Goal: Information Seeking & Learning: Obtain resource

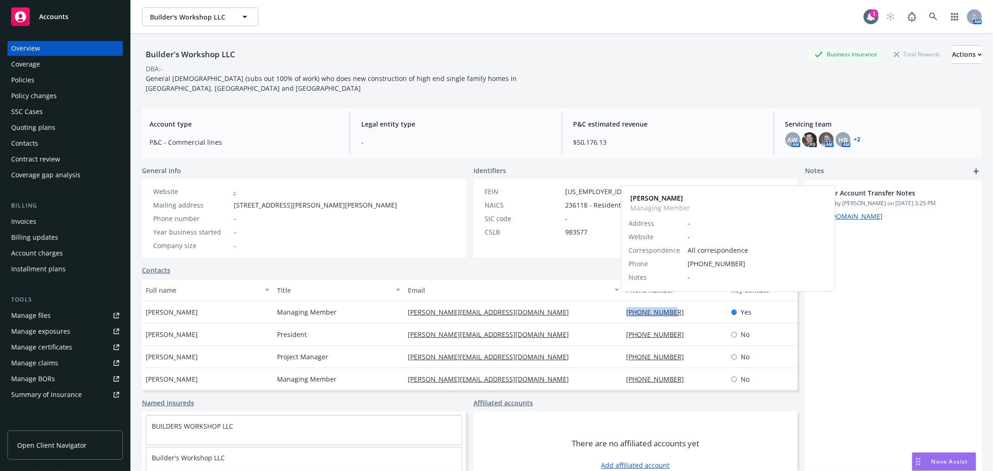
drag, startPoint x: 620, startPoint y: 303, endPoint x: 668, endPoint y: 305, distance: 48.0
click at [668, 305] on div "[PHONE_NUMBER] [PERSON_NAME] Managing Member Address - Website - Correspondence…" at bounding box center [675, 312] width 105 height 22
copy link "[PHONE_NUMBER]"
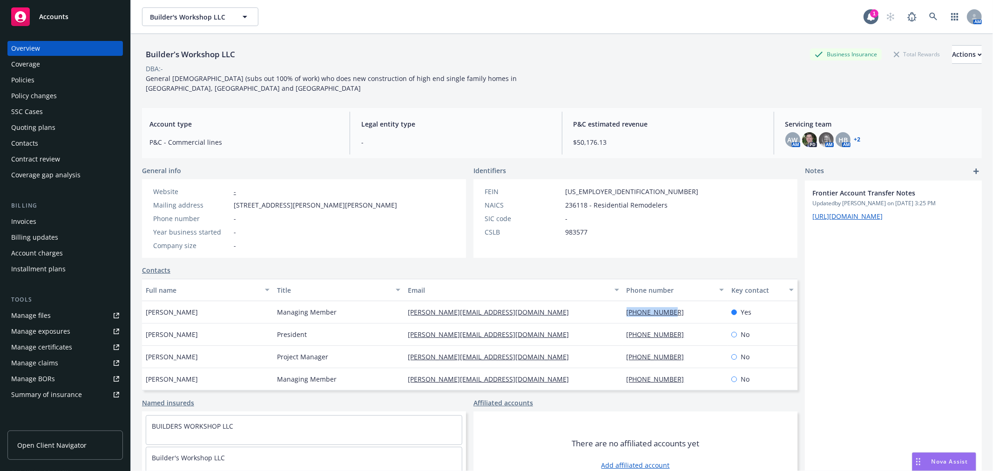
click at [38, 78] on div "Policies" at bounding box center [65, 80] width 108 height 15
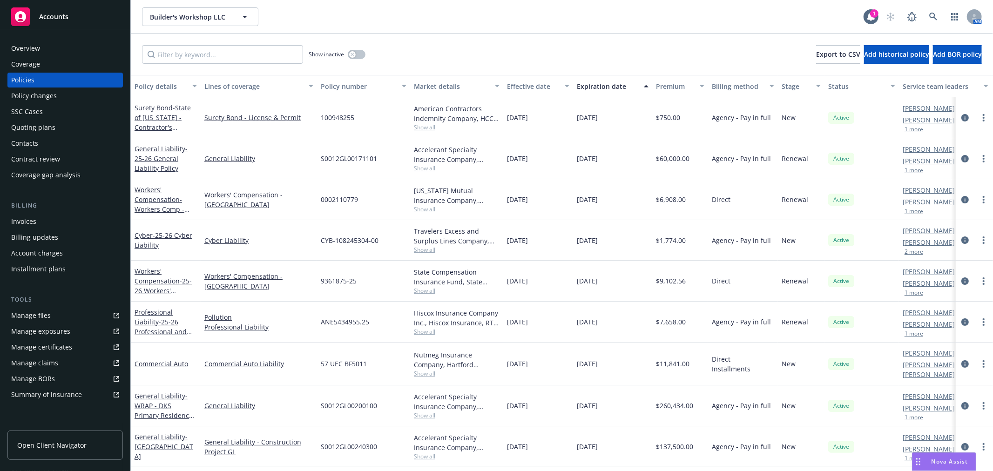
scroll to position [0, 0]
drag, startPoint x: 504, startPoint y: 404, endPoint x: 612, endPoint y: 413, distance: 108.4
click at [612, 413] on div "General Liability - WRAP - DKS Primary Residence Project GL General Liability S…" at bounding box center [580, 406] width 899 height 41
click at [517, 412] on div "[DATE]" at bounding box center [538, 406] width 70 height 41
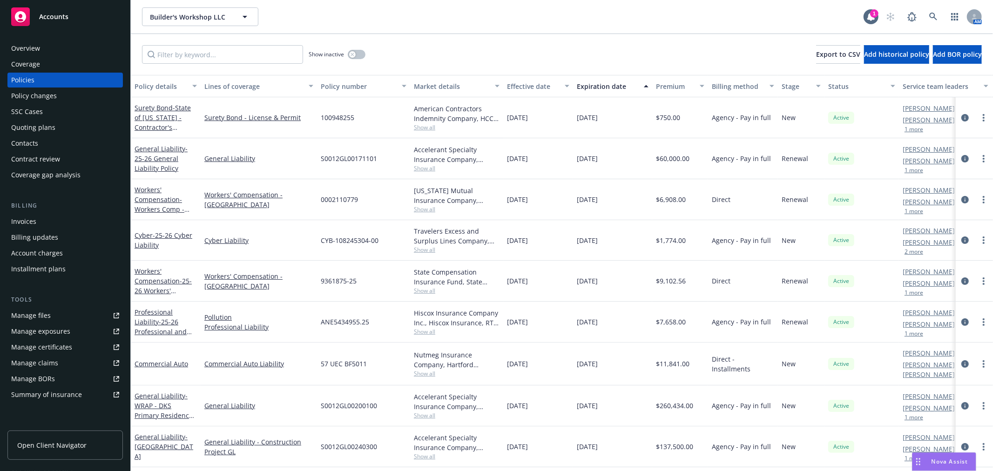
click at [72, 442] on span "Open Client Navigator" at bounding box center [51, 445] width 69 height 10
click at [954, 459] on span "Nova Assist" at bounding box center [950, 462] width 37 height 8
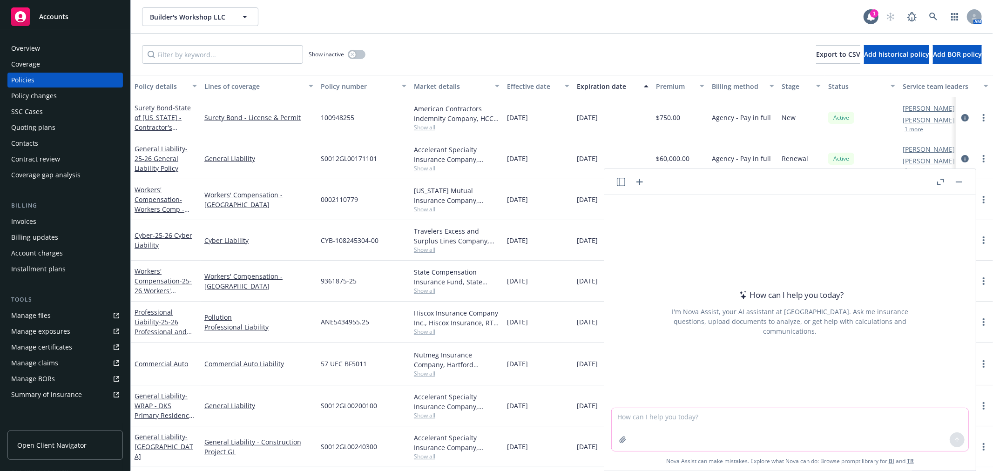
click at [701, 424] on textarea at bounding box center [790, 429] width 357 height 43
click at [688, 425] on textarea "write an email to the client stating that we cannot release any policy informat…" at bounding box center [790, 429] width 357 height 44
paste textarea "[PERSON_NAME], Thank you. [PERSON_NAME], hello from the other side! Could you p…"
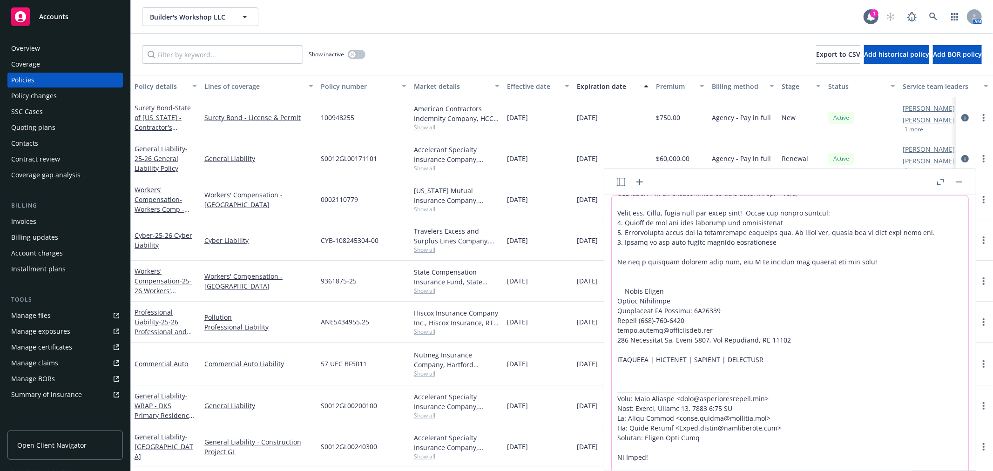
click at [657, 212] on textarea at bounding box center [790, 372] width 357 height 353
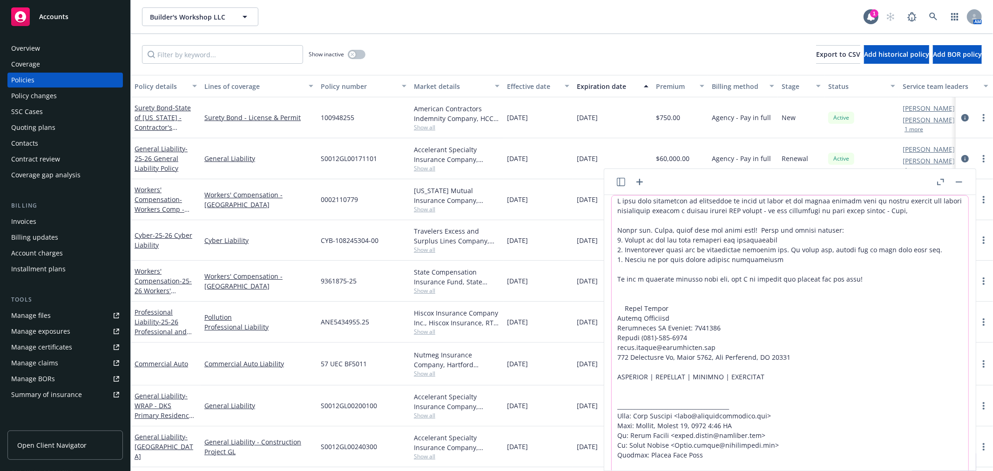
click at [880, 209] on textarea at bounding box center [790, 372] width 357 height 353
type textarea "I have been instructed by management to write an email to the client stating th…"
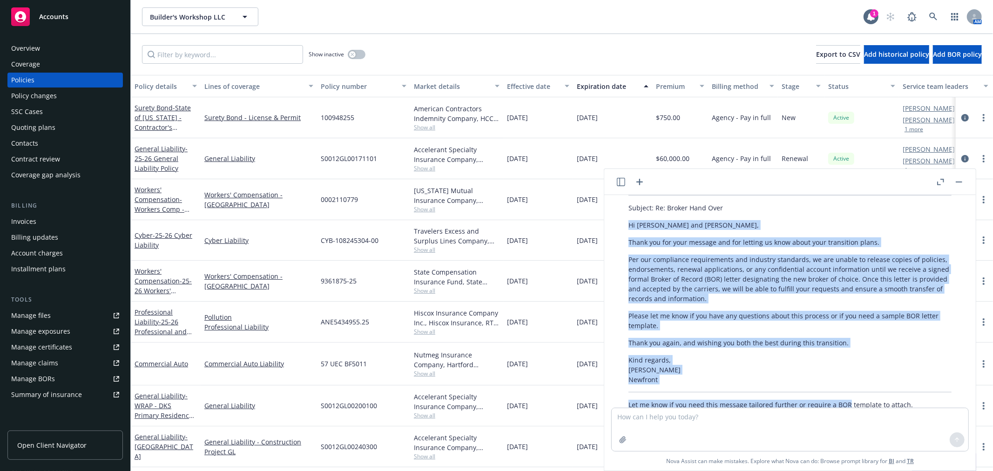
scroll to position [416, 0]
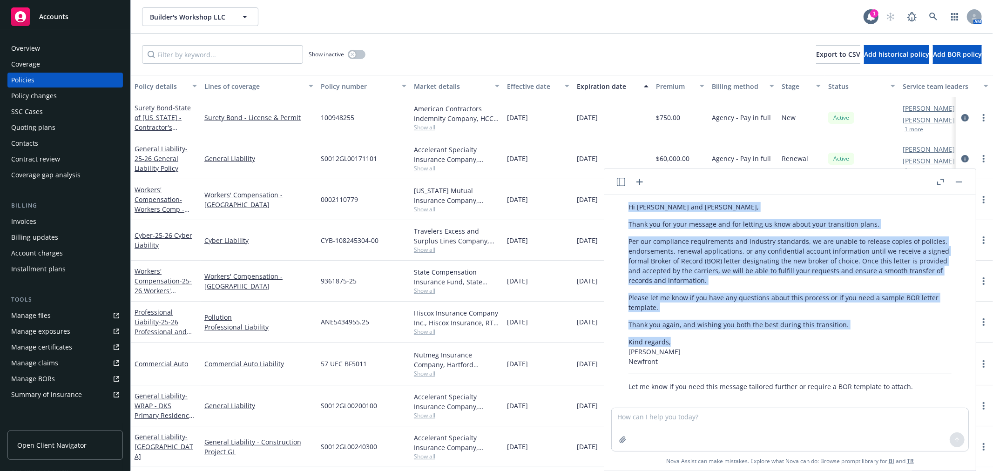
drag, startPoint x: 629, startPoint y: 247, endPoint x: 850, endPoint y: 328, distance: 235.7
click at [850, 328] on div "Below is a suggested draft for your response to the client. This draft responds…" at bounding box center [790, 265] width 342 height 259
copy div "Hi [PERSON_NAME] and [PERSON_NAME], Thank you for your message and for letting …"
click at [46, 218] on div "Invoices" at bounding box center [65, 221] width 108 height 15
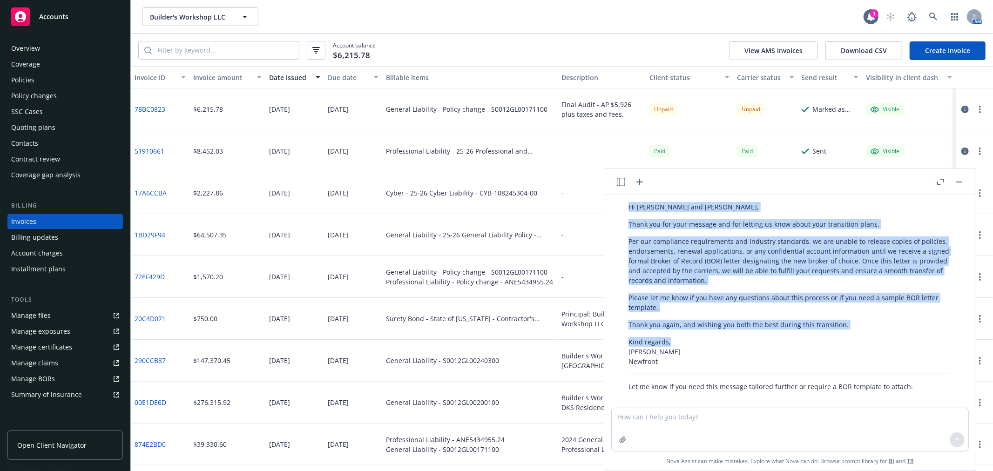
click at [959, 178] on button "button" at bounding box center [959, 181] width 11 height 11
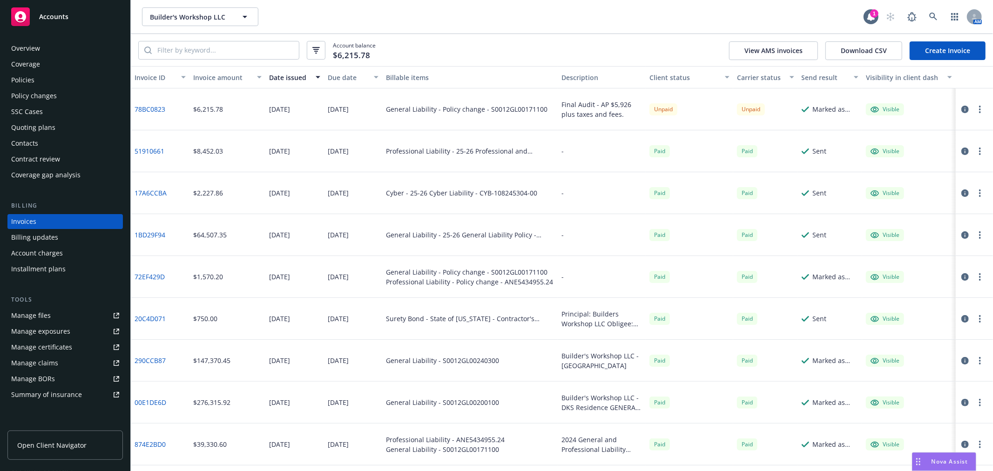
click at [929, 455] on div "Nova Assist" at bounding box center [944, 462] width 63 height 18
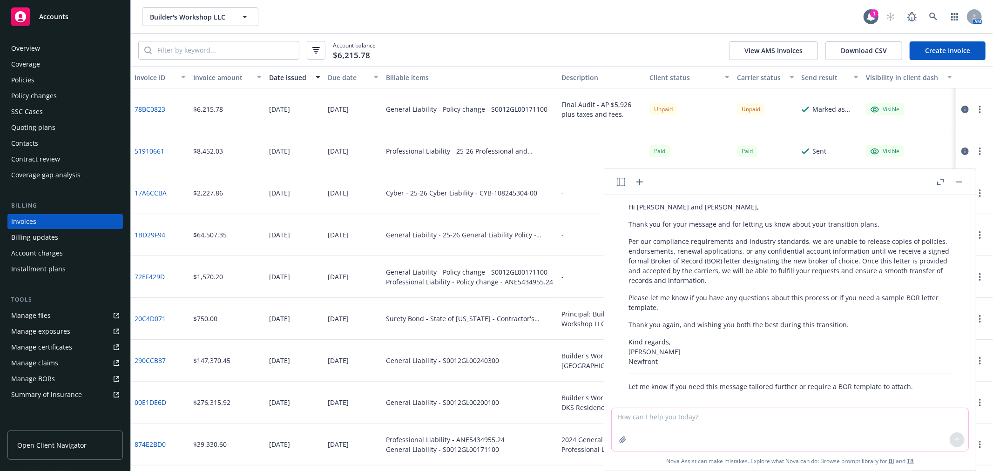
click at [677, 421] on textarea at bounding box center [790, 429] width 357 height 43
paste textarea "Loremi, Dolor! Sit A consec adipisc eli seddoeius temp inc ut labo etdo ma al: …"
type textarea "Loremip dolo sita consect adi eli sed doeiusmod - temp in utl etdolor mag a eni…"
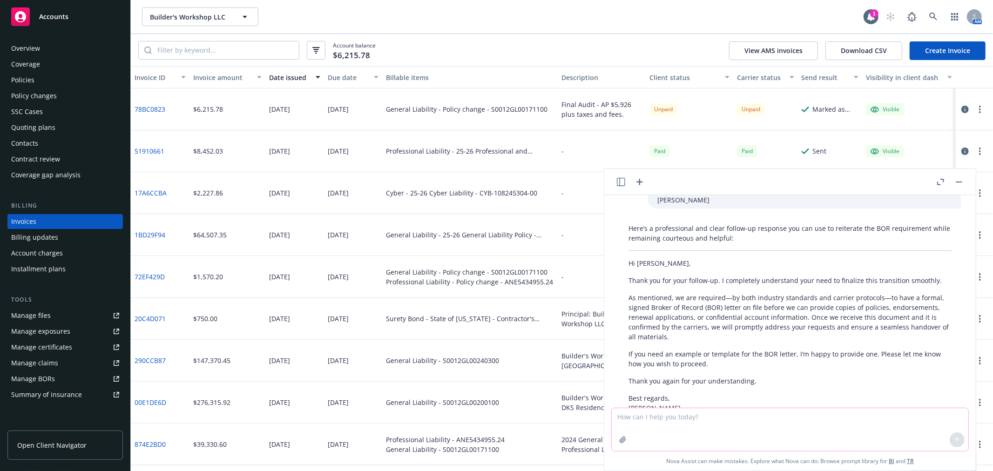
scroll to position [1091, 0]
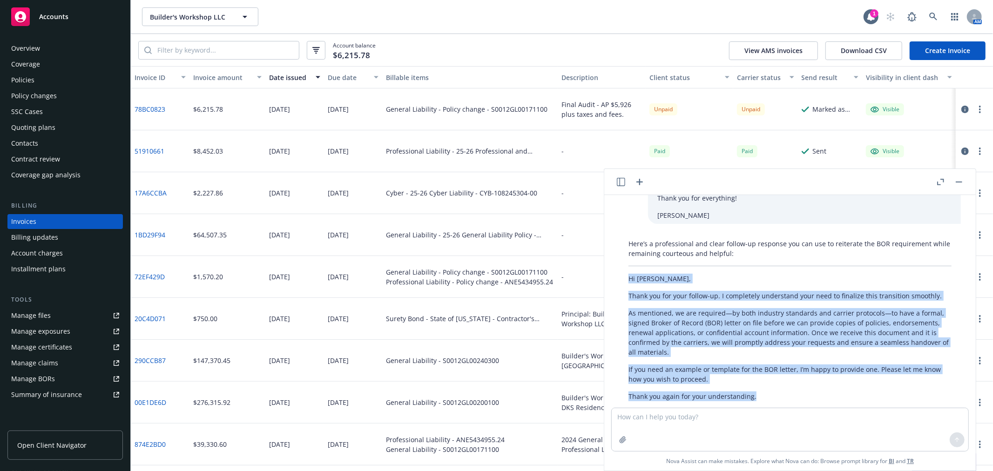
drag, startPoint x: 627, startPoint y: 244, endPoint x: 776, endPoint y: 363, distance: 191.5
click at [776, 363] on div "Here’s a professional and clear follow-up response you can use to reiterate the…" at bounding box center [790, 351] width 342 height 232
copy div "Hi [PERSON_NAME], Thank you for your follow-up. I completely understand your ne…"
click at [960, 182] on rect "button" at bounding box center [959, 182] width 7 height 1
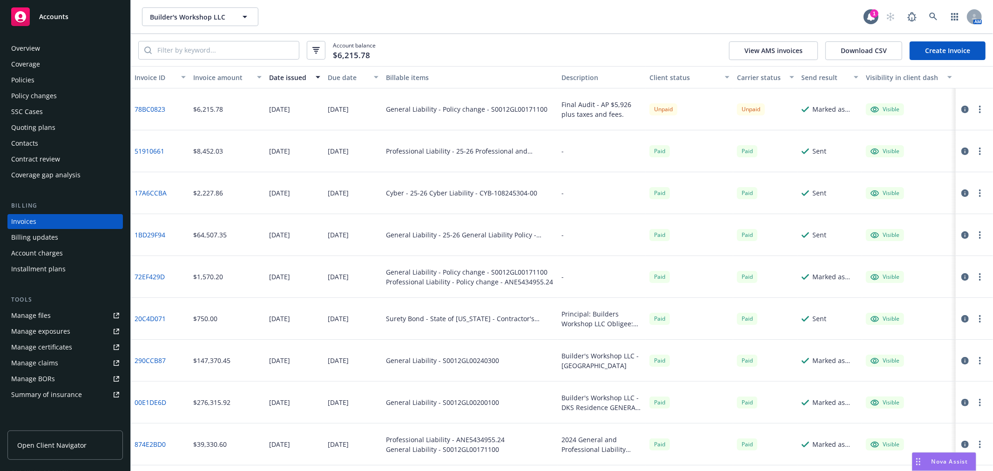
click at [47, 20] on span "Accounts" at bounding box center [53, 16] width 29 height 7
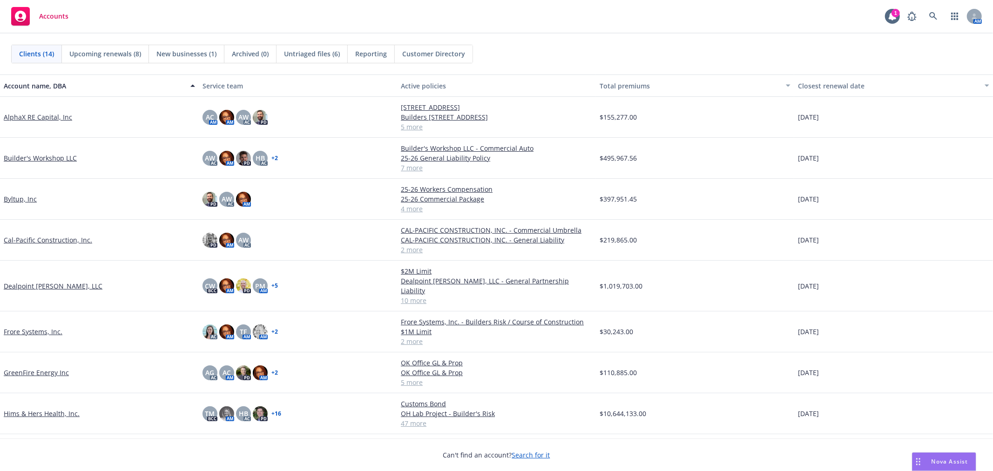
click at [19, 198] on link "Byltup, Inc" at bounding box center [20, 199] width 33 height 10
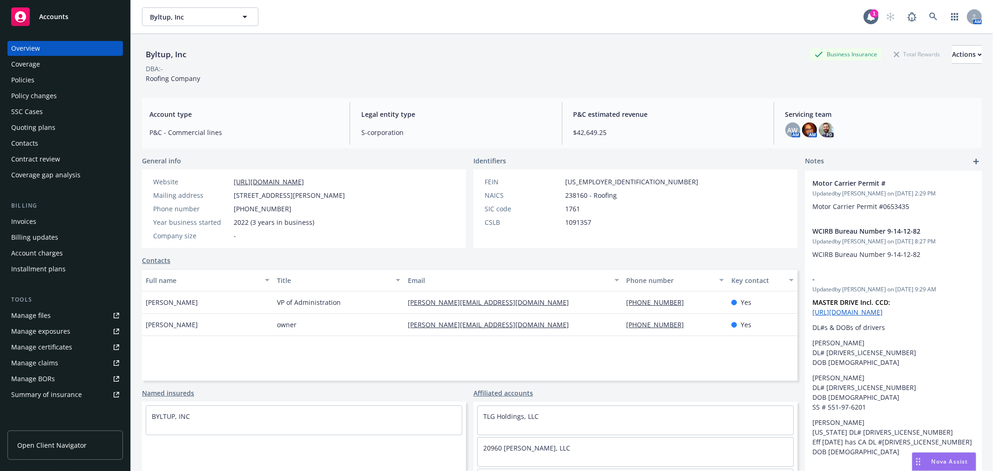
click at [43, 219] on div "Invoices" at bounding box center [65, 221] width 108 height 15
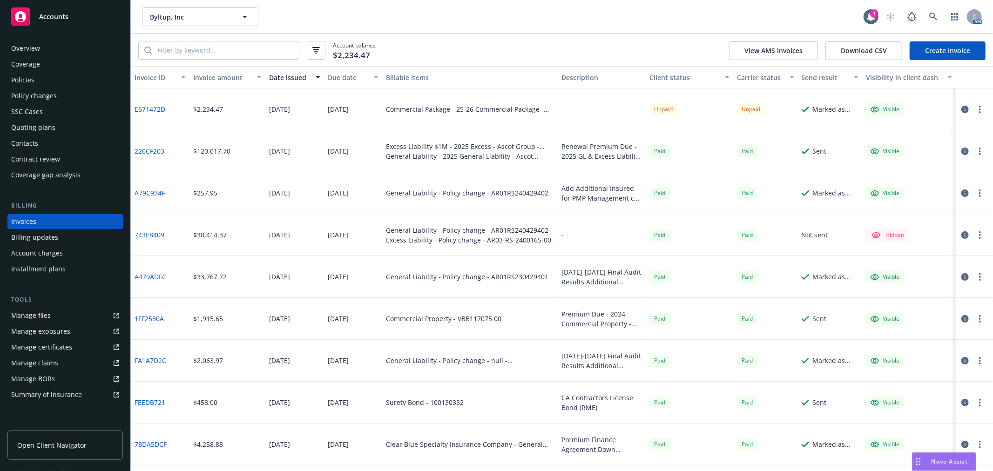
click at [980, 108] on icon "button" at bounding box center [980, 109] width 2 height 7
click at [925, 236] on link "Copy logging email" at bounding box center [926, 239] width 119 height 19
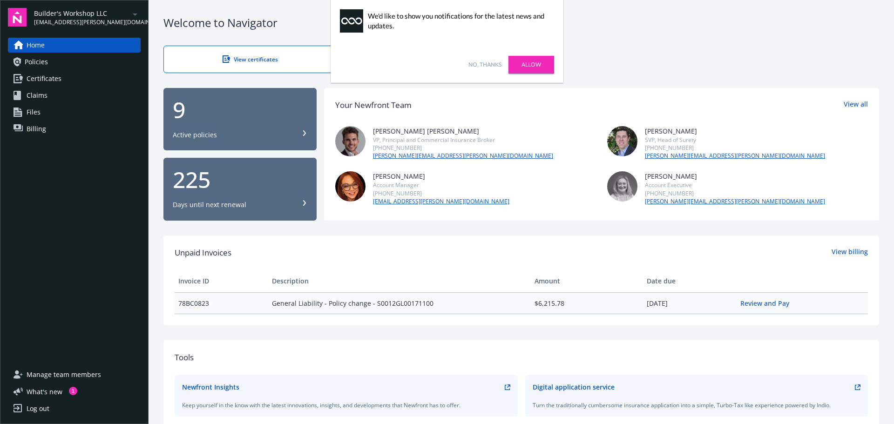
click at [489, 61] on link "No, thanks" at bounding box center [484, 65] width 33 height 8
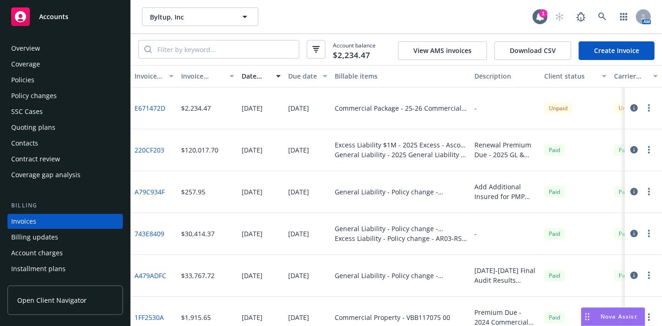
click at [50, 18] on span "Accounts" at bounding box center [53, 16] width 29 height 7
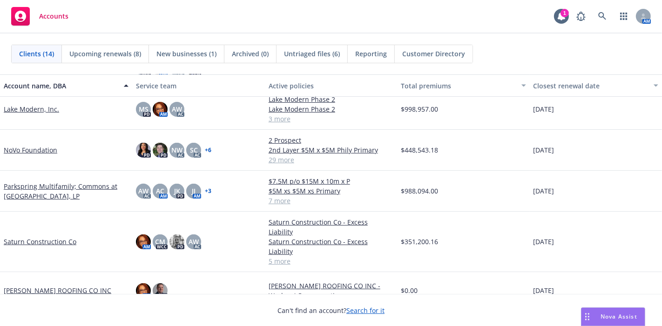
scroll to position [311, 0]
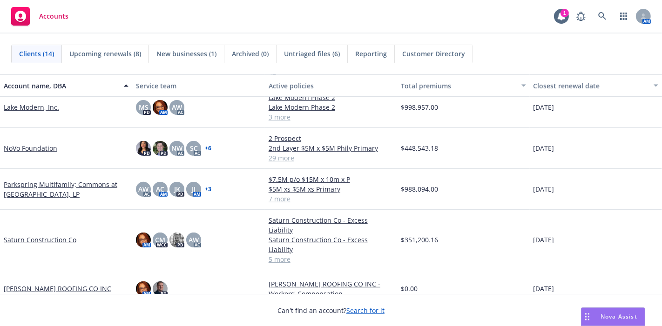
click at [41, 235] on link "Saturn Construction Co" at bounding box center [40, 240] width 73 height 10
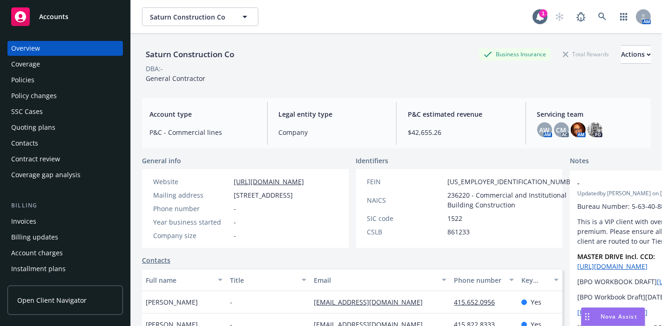
click at [55, 81] on div "Policies" at bounding box center [65, 80] width 108 height 15
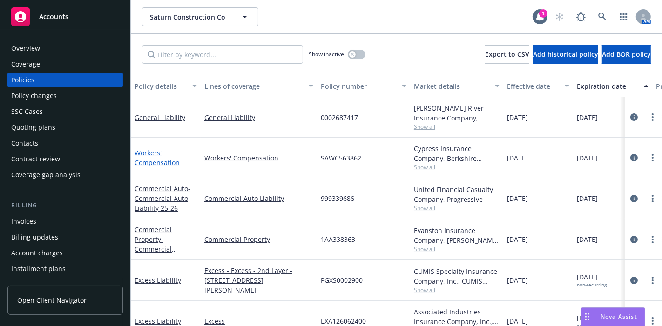
click at [155, 157] on link "Workers' Compensation" at bounding box center [157, 158] width 45 height 19
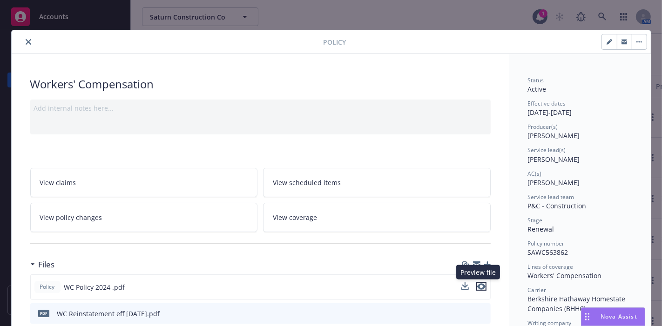
click at [477, 284] on icon "preview file" at bounding box center [481, 287] width 8 height 7
click at [28, 43] on button "close" at bounding box center [28, 41] width 11 height 11
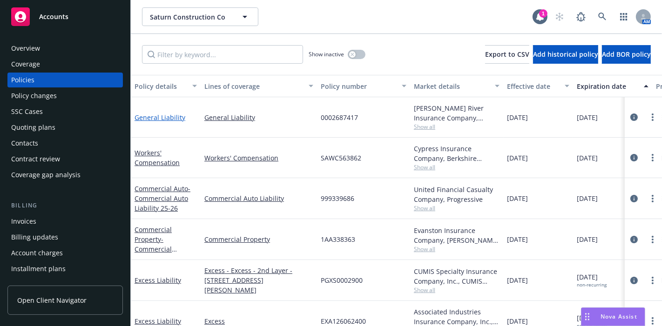
click at [162, 118] on link "General Liability" at bounding box center [160, 117] width 51 height 9
